Goal: Transaction & Acquisition: Obtain resource

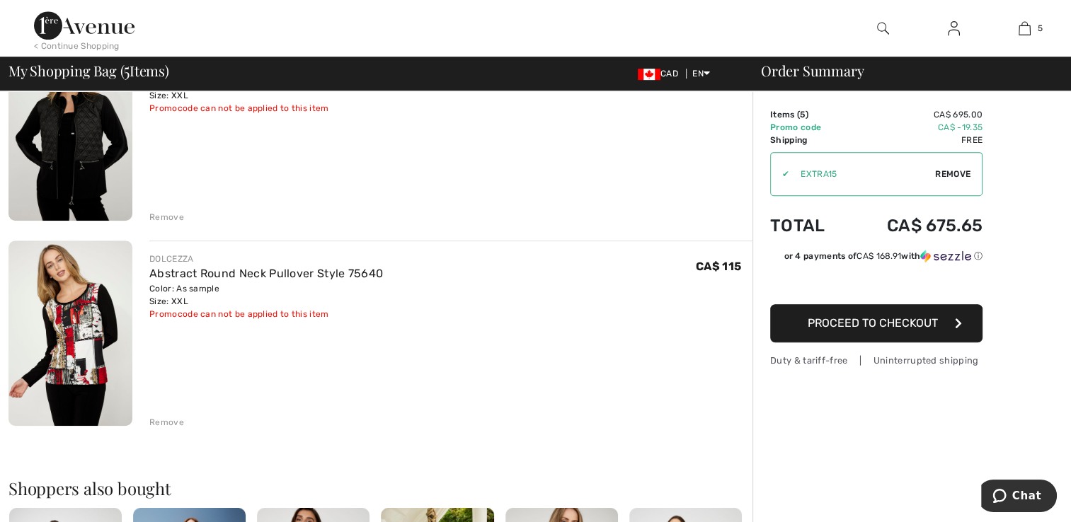
scroll to position [789, 0]
click at [159, 270] on link "Abstract Round Neck Pullover Style 75640" at bounding box center [266, 274] width 234 height 13
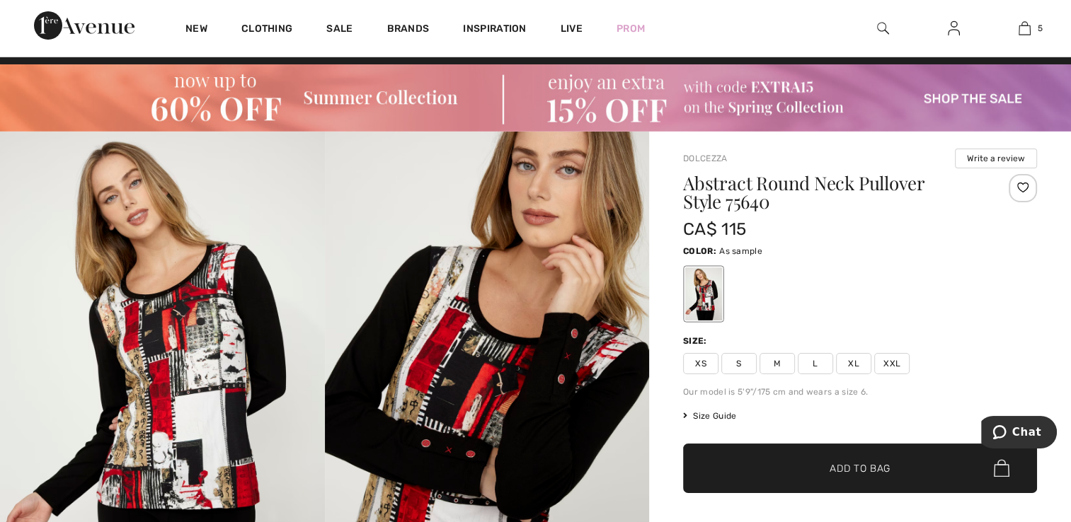
scroll to position [16, 0]
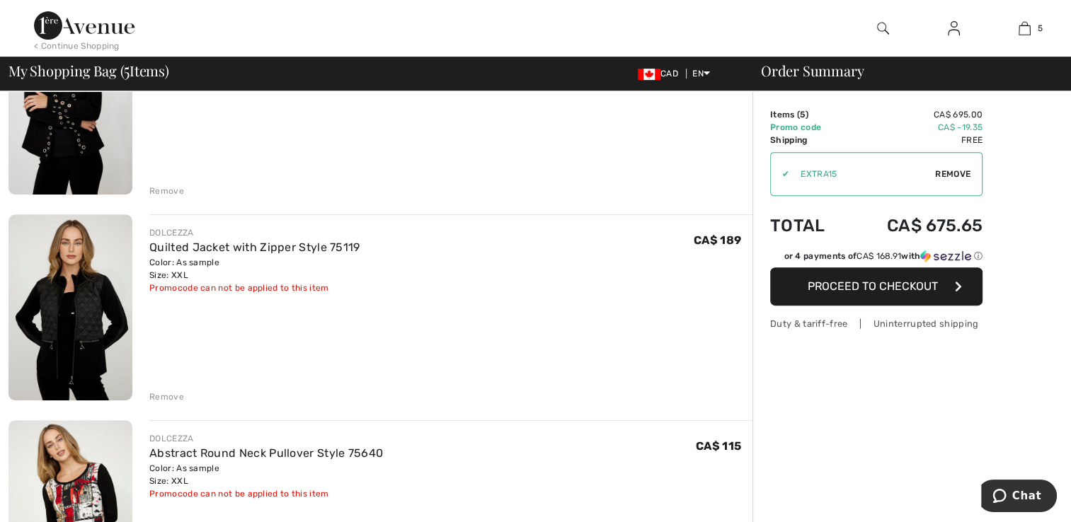
scroll to position [611, 0]
click at [150, 242] on link "Quilted Jacket with Zipper Style 75119" at bounding box center [254, 246] width 210 height 13
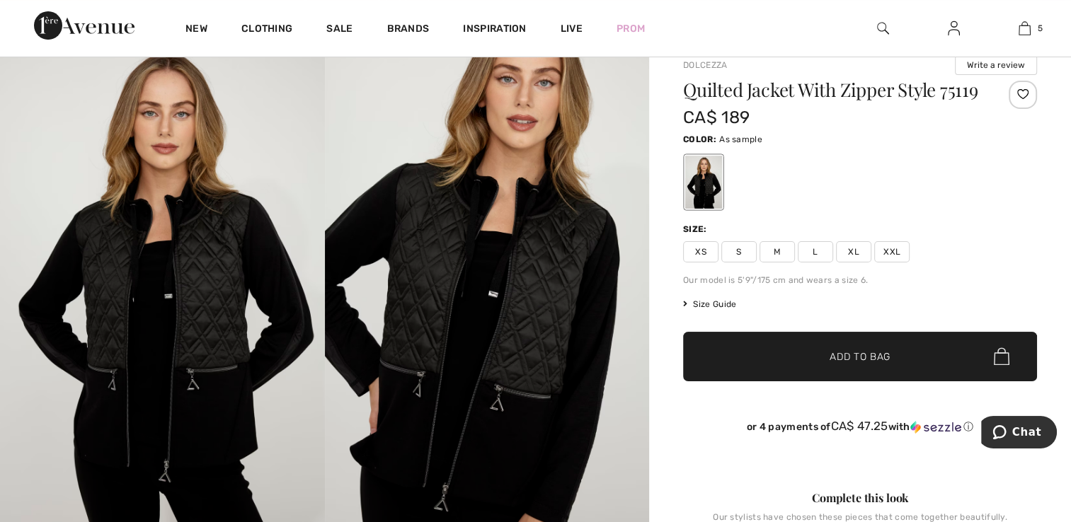
scroll to position [111, 0]
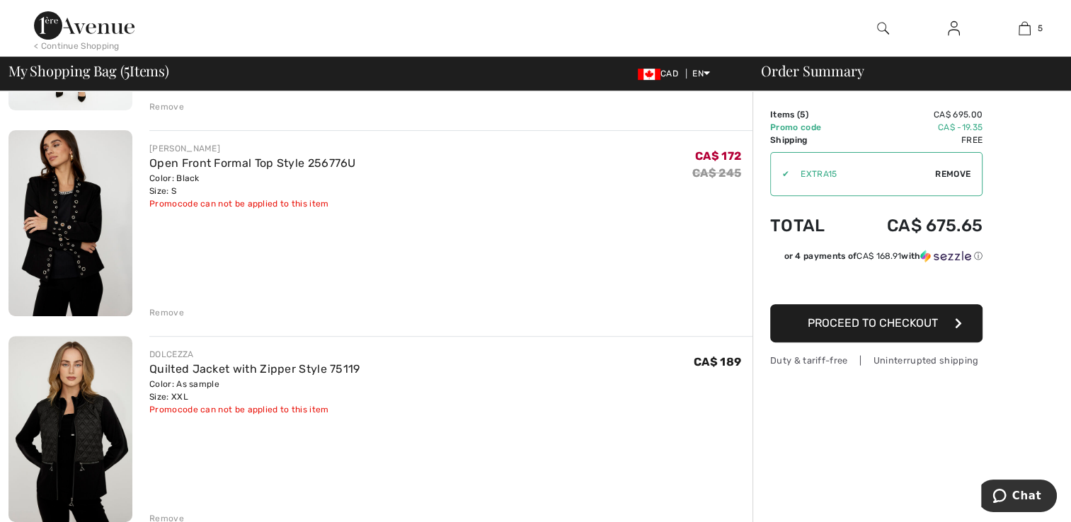
scroll to position [412, 0]
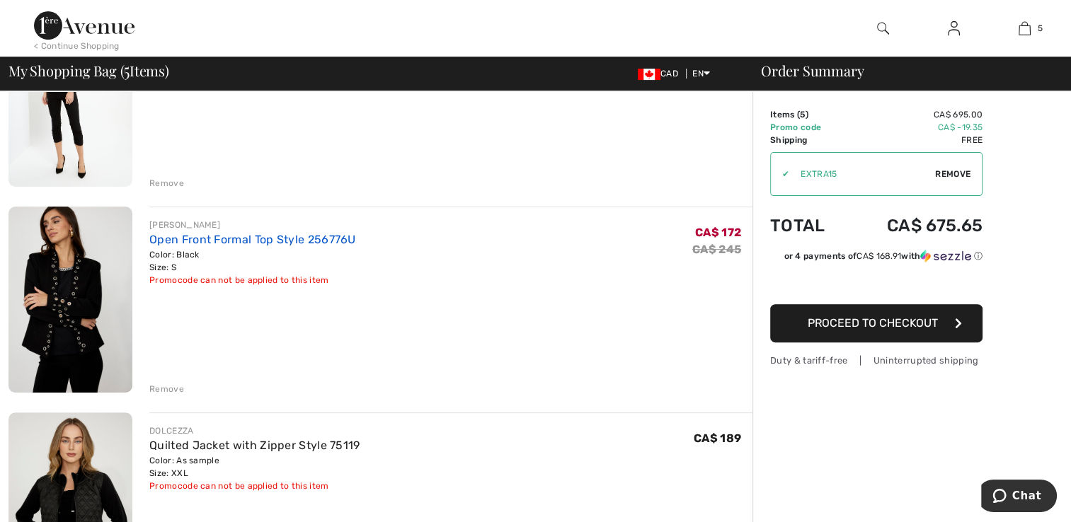
click at [167, 239] on link "Open Front Formal Top Style 256776U" at bounding box center [252, 239] width 207 height 13
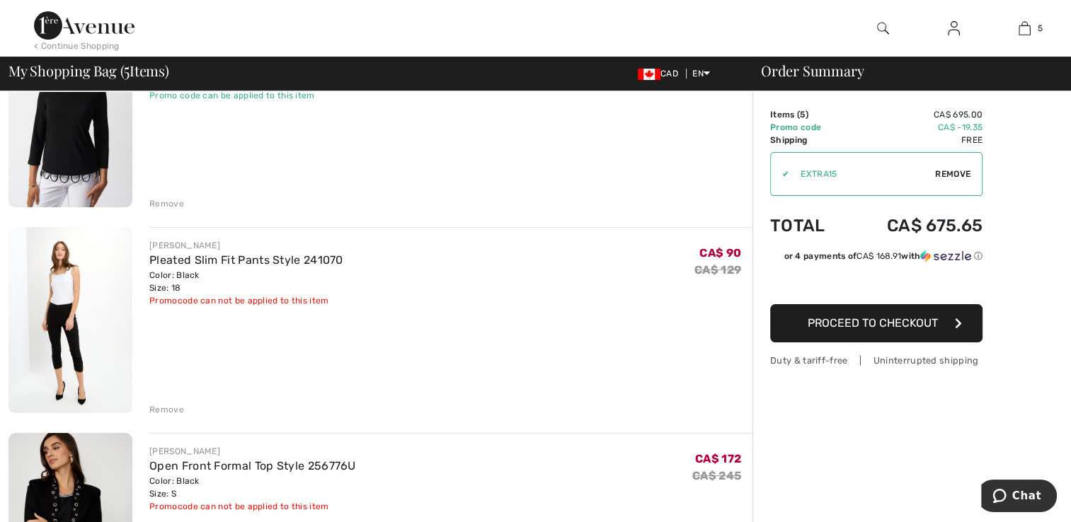
scroll to position [183, 0]
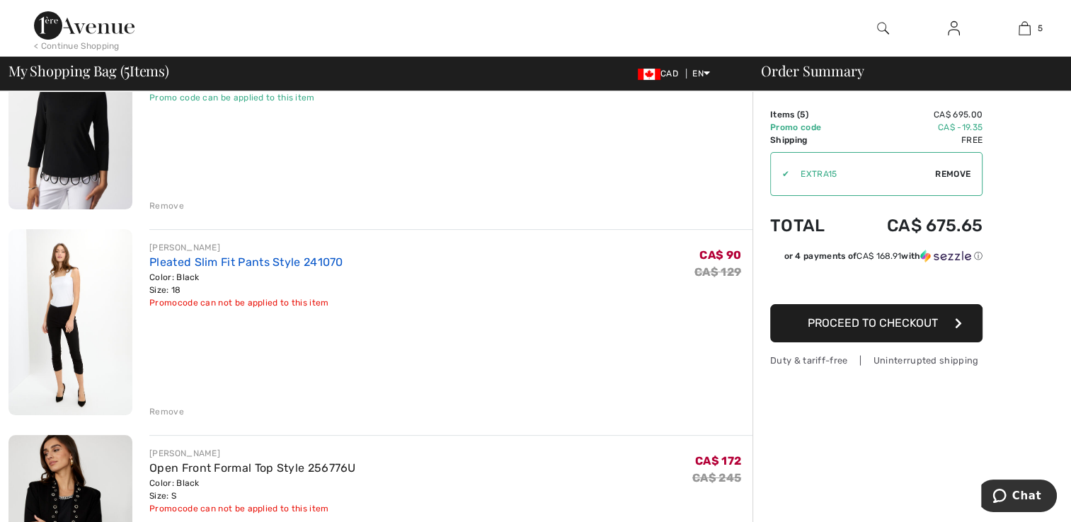
click at [174, 266] on link "Pleated Slim Fit Pants Style 241070" at bounding box center [246, 262] width 194 height 13
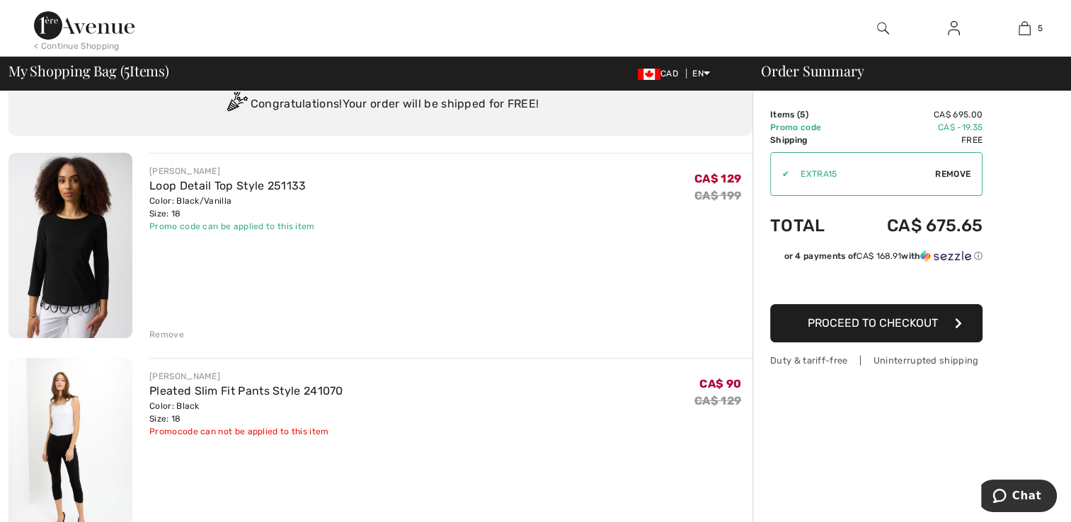
scroll to position [54, 0]
click at [162, 190] on link "Loop Detail Top Style 251133" at bounding box center [227, 186] width 156 height 13
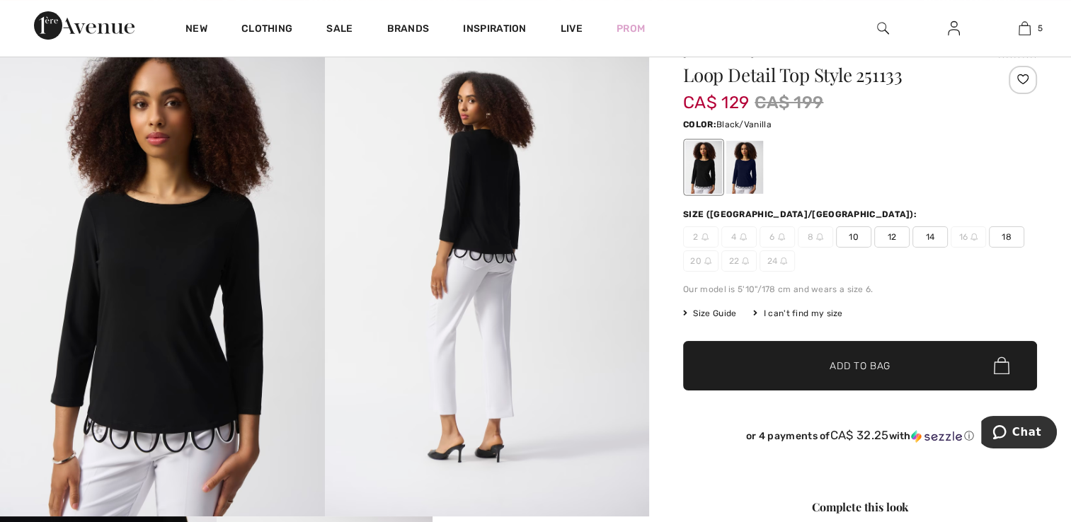
scroll to position [124, 0]
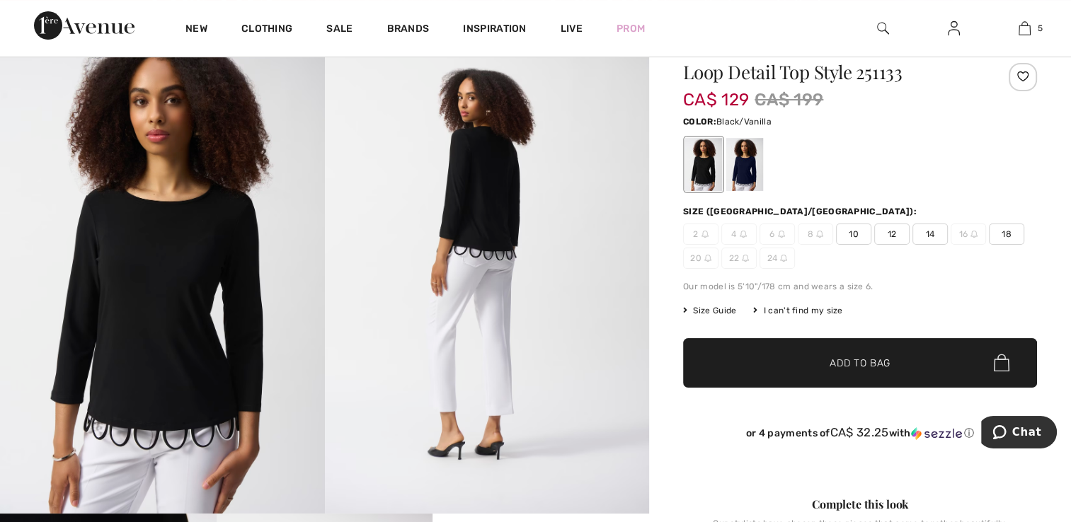
click at [798, 314] on div "I can't find my size" at bounding box center [797, 310] width 89 height 13
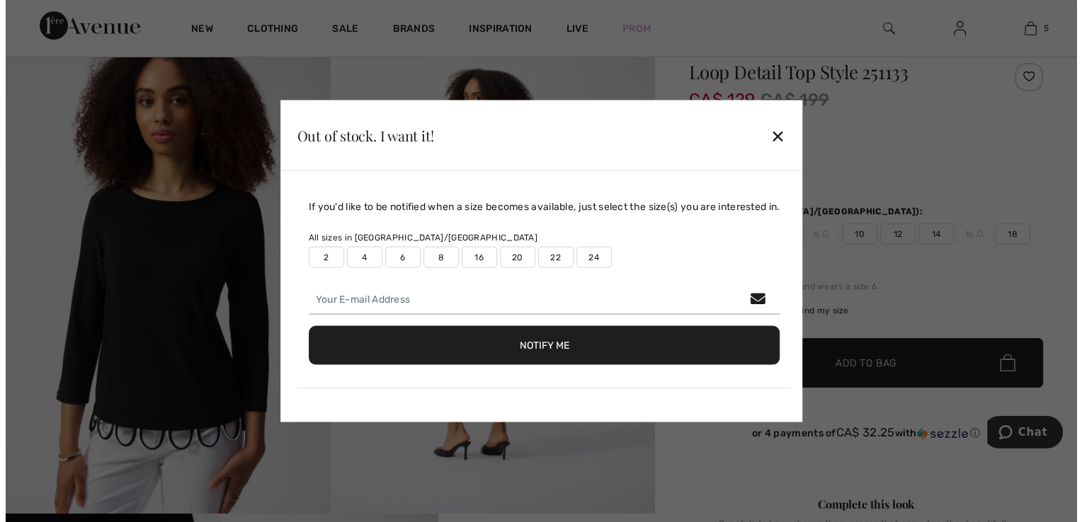
scroll to position [125, 0]
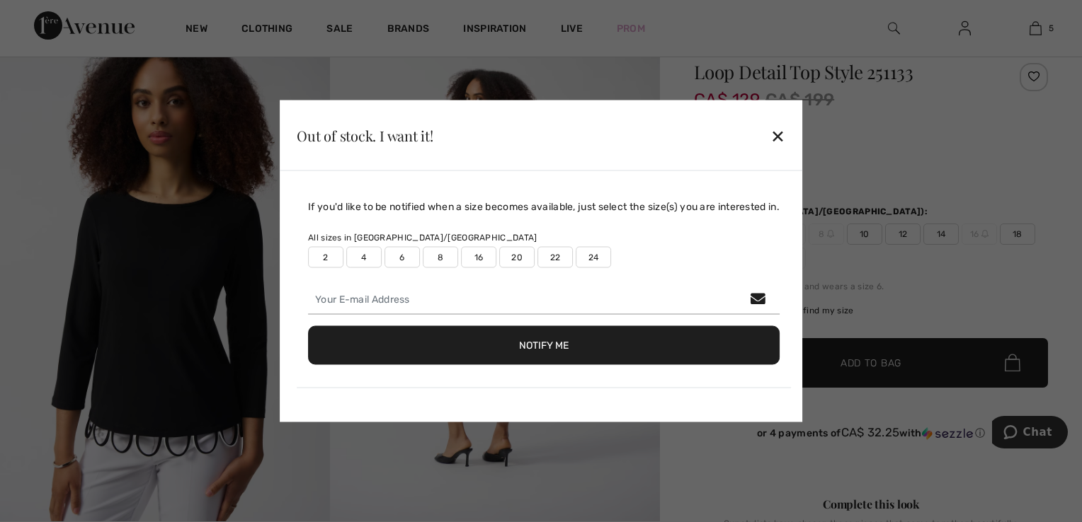
click at [595, 260] on label "24" at bounding box center [592, 257] width 35 height 21
click at [597, 354] on button "Notify Me" at bounding box center [543, 345] width 471 height 39
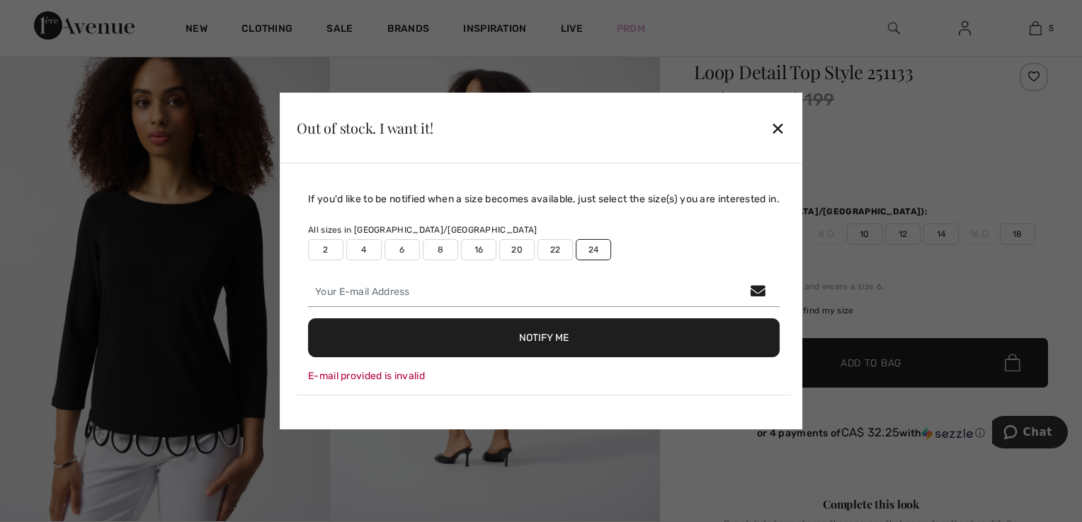
click at [779, 142] on div "✕" at bounding box center [777, 128] width 15 height 30
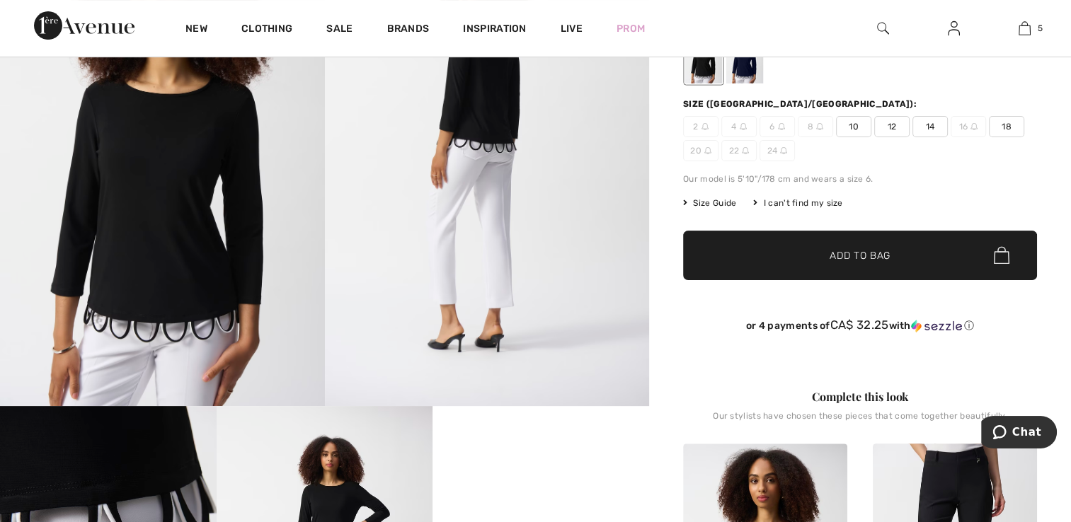
scroll to position [207, 0]
